Goal: Transaction & Acquisition: Purchase product/service

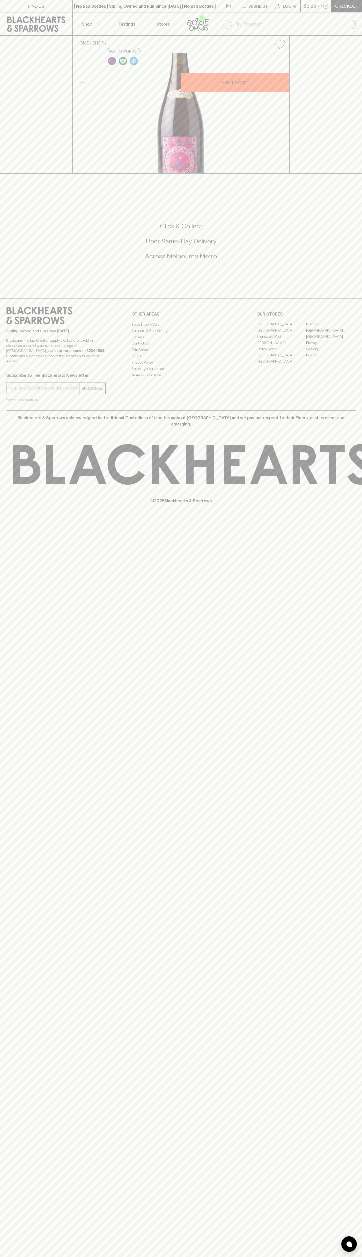
click at [268, 12] on button "Wishlist" at bounding box center [254, 6] width 31 height 12
click at [343, 710] on div at bounding box center [181, 628] width 362 height 1257
click at [65, 1257] on html "FIND US | No Bad Bottles | Sibling Owned and Run Since [DATE] | No Bad Bottles …" at bounding box center [181, 628] width 362 height 1257
click at [23, 520] on div at bounding box center [181, 628] width 362 height 1257
